Goal: Navigation & Orientation: Understand site structure

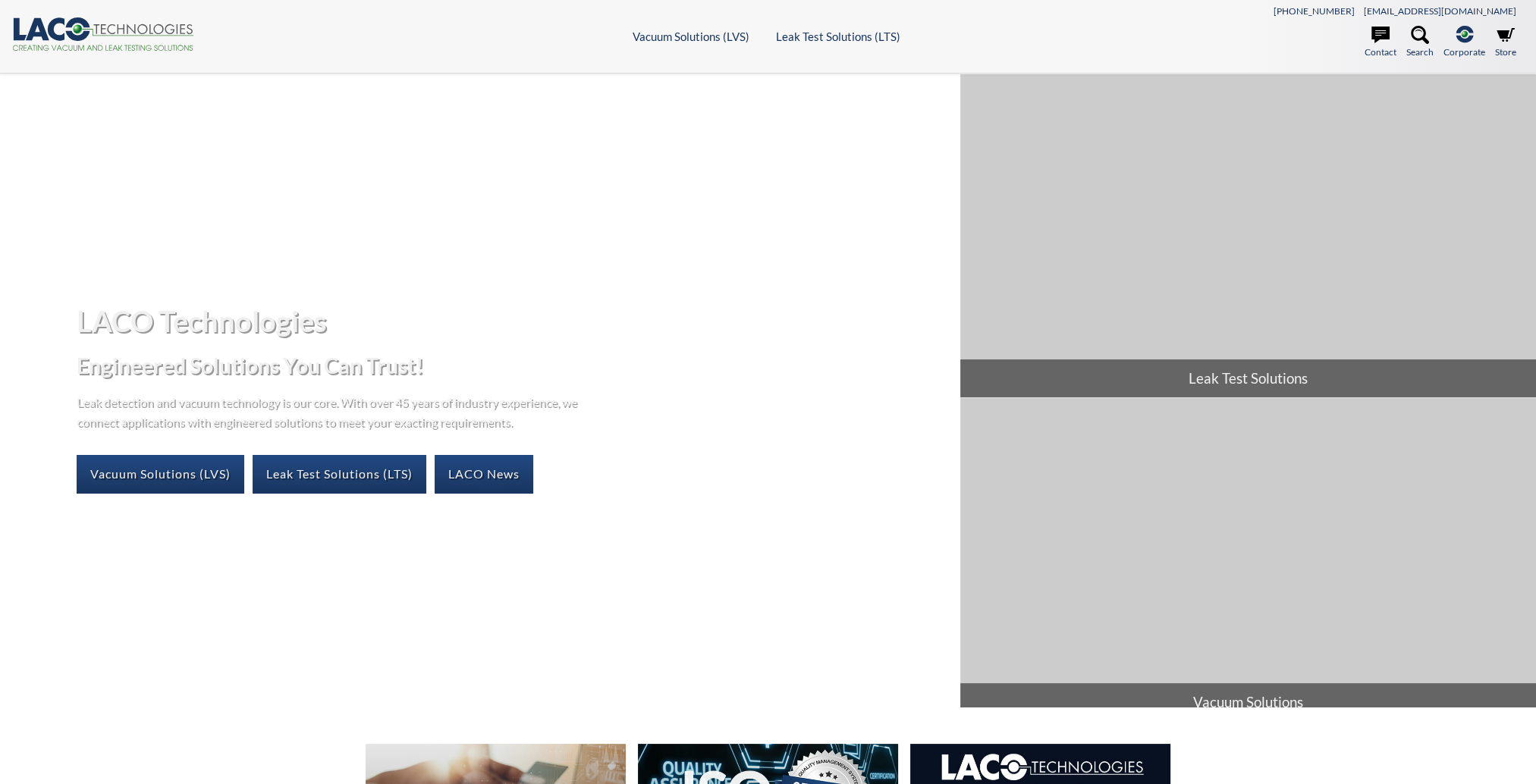
select select "Language Translate Widget"
click at [318, 483] on link "Leak Test Solutions (LTS)" at bounding box center [339, 473] width 174 height 38
click at [186, 478] on link "Vacuum Solutions (LVS)" at bounding box center [160, 473] width 168 height 38
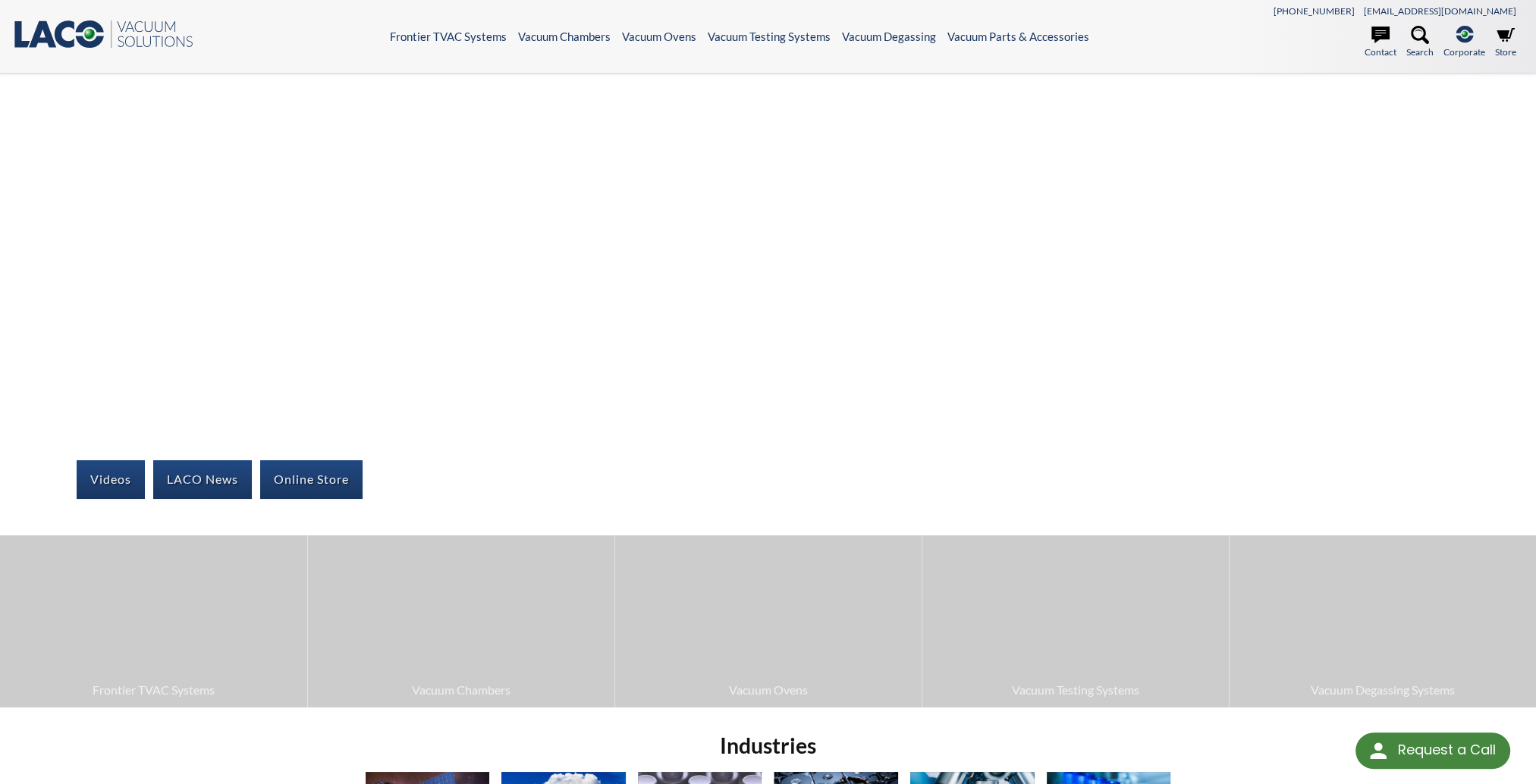
select select "Language Translate Widget"
